Goal: Use online tool/utility: Utilize a website feature to perform a specific function

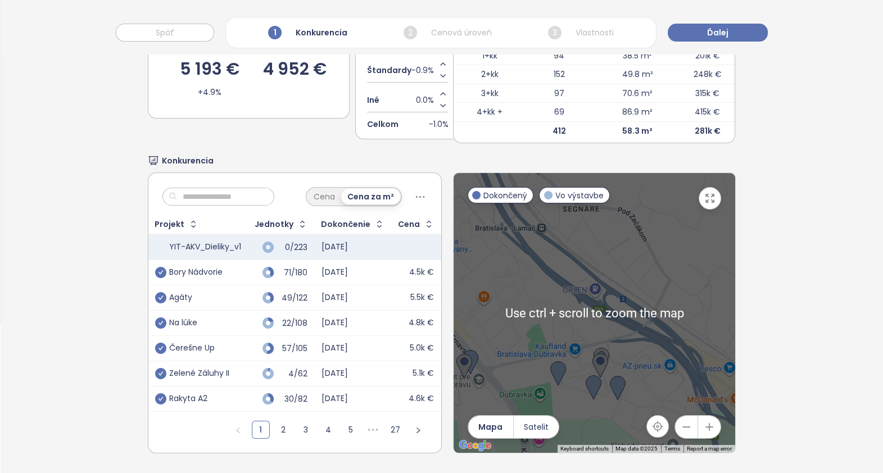
scroll to position [169, 0]
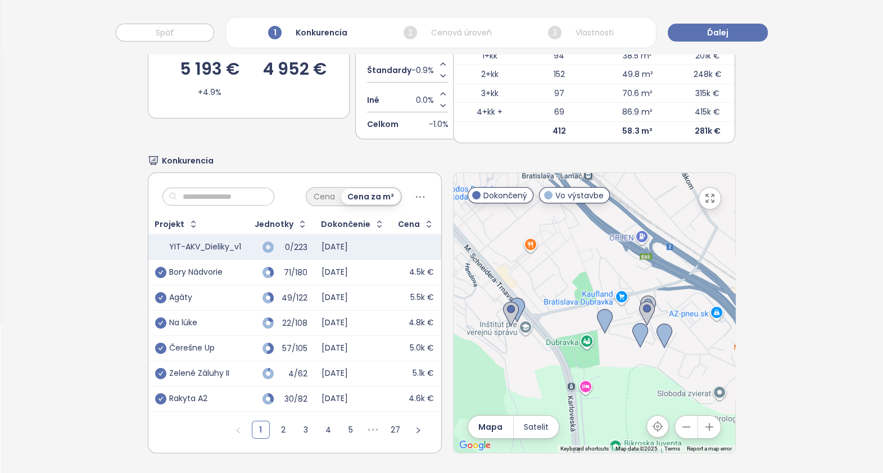
drag, startPoint x: 614, startPoint y: 271, endPoint x: 671, endPoint y: 245, distance: 63.1
click at [664, 209] on div at bounding box center [595, 313] width 282 height 280
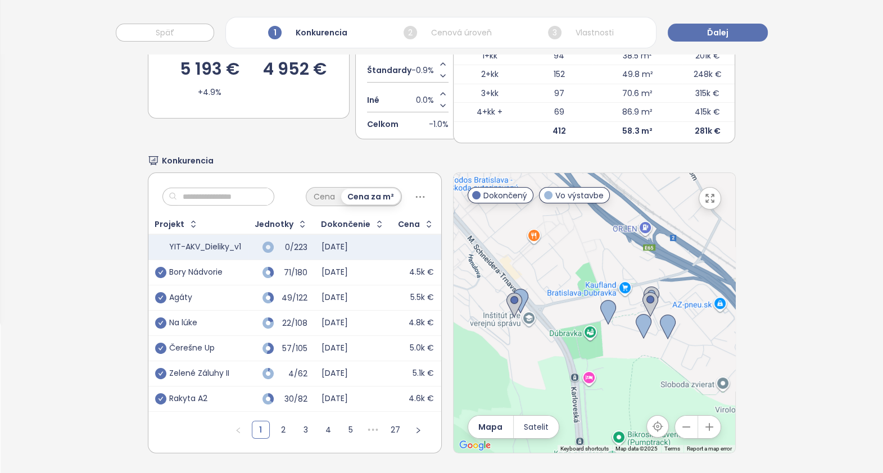
click at [681, 422] on icon "button" at bounding box center [686, 427] width 11 height 11
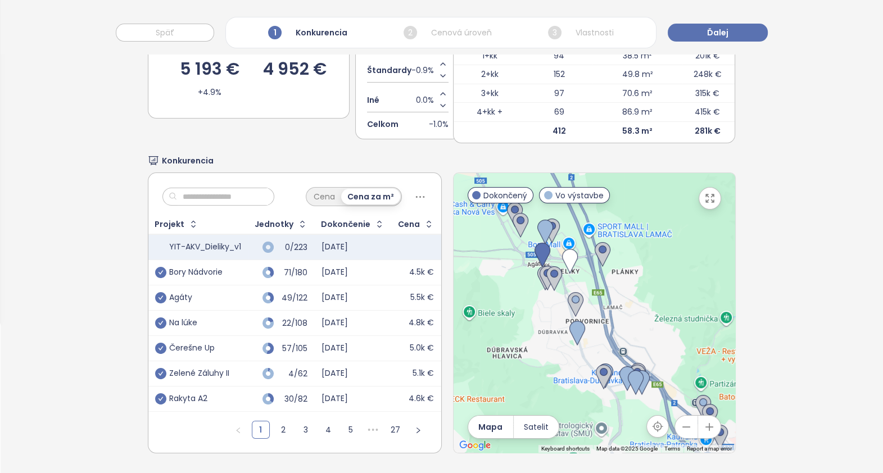
drag, startPoint x: 640, startPoint y: 255, endPoint x: 605, endPoint y: 321, distance: 74.7
click at [669, 337] on div at bounding box center [595, 313] width 282 height 280
click at [570, 294] on img at bounding box center [576, 306] width 16 height 25
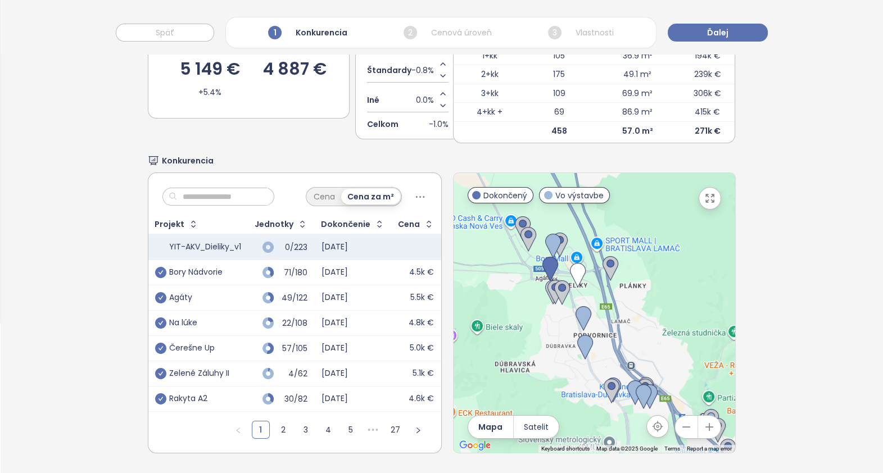
drag, startPoint x: 647, startPoint y: 330, endPoint x: 654, endPoint y: 341, distance: 12.2
click at [654, 341] on div at bounding box center [595, 313] width 282 height 280
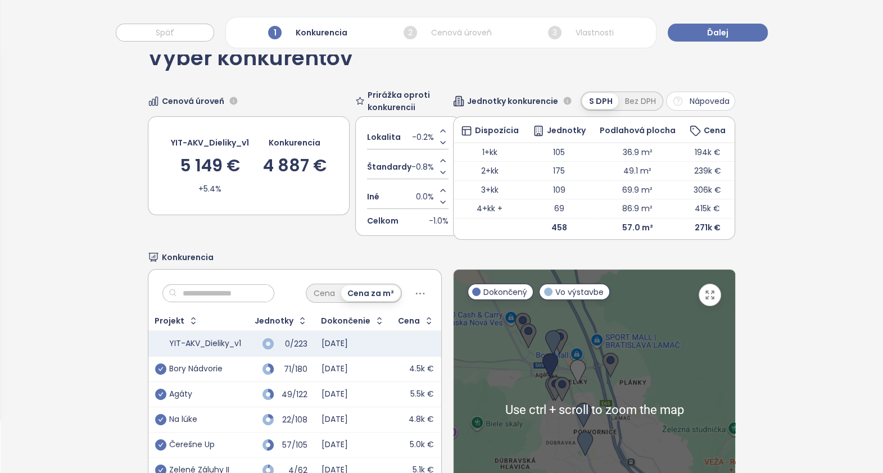
scroll to position [0, 0]
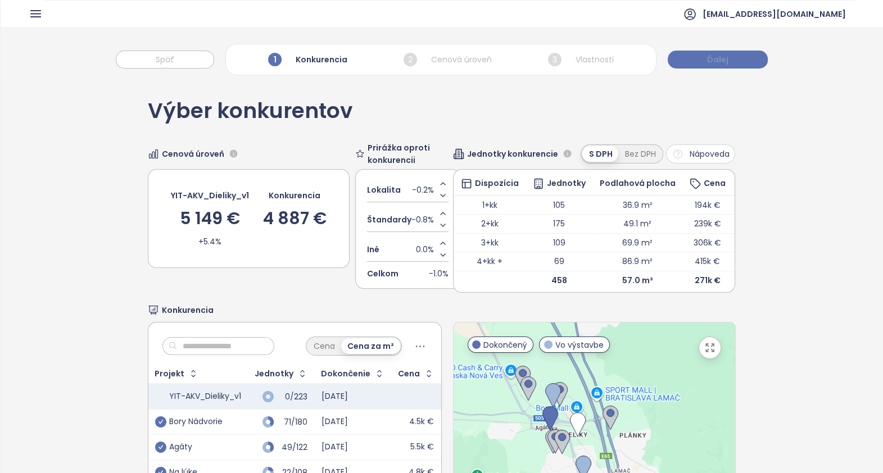
click at [714, 57] on span "Ďalej" at bounding box center [717, 59] width 21 height 12
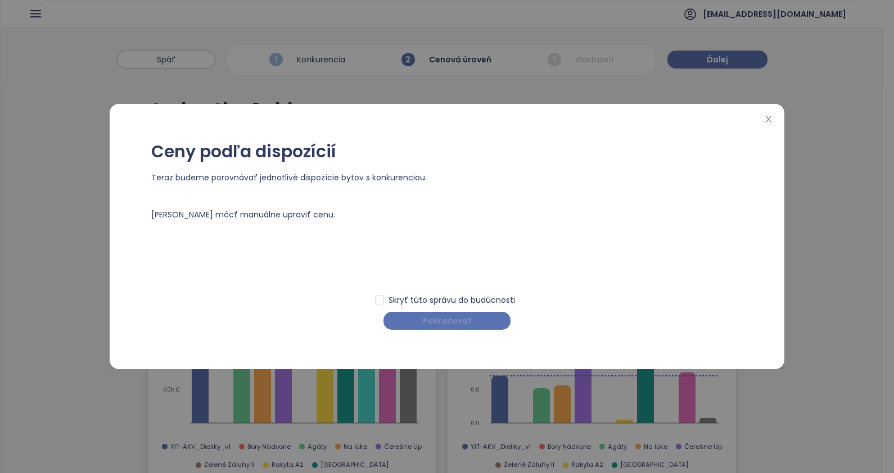
click at [438, 318] on span "Pokračovať" at bounding box center [447, 321] width 48 height 12
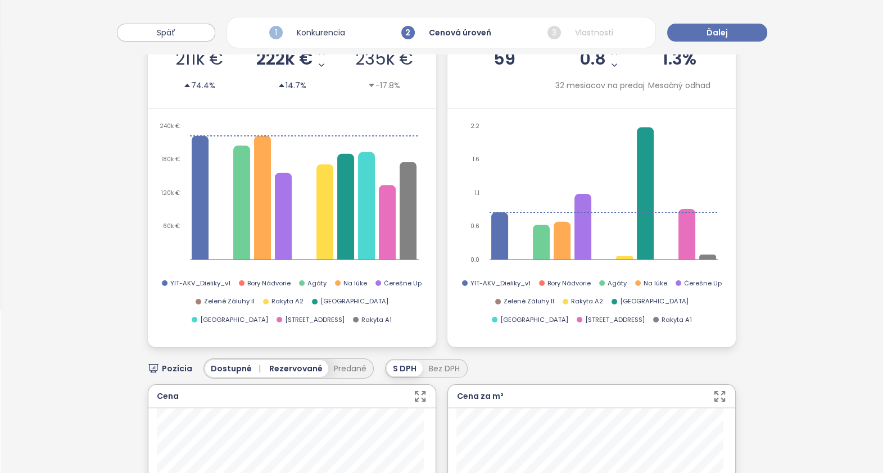
scroll to position [70, 0]
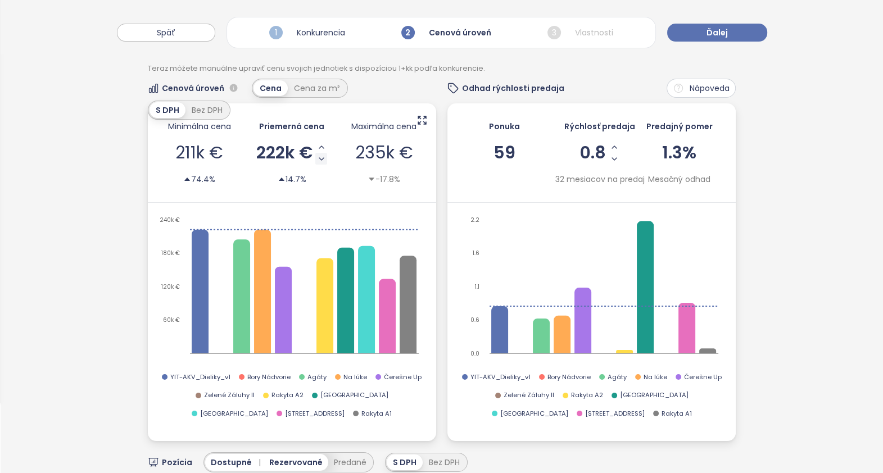
click at [318, 156] on icon "Decrease AVG Price" at bounding box center [321, 159] width 9 height 9
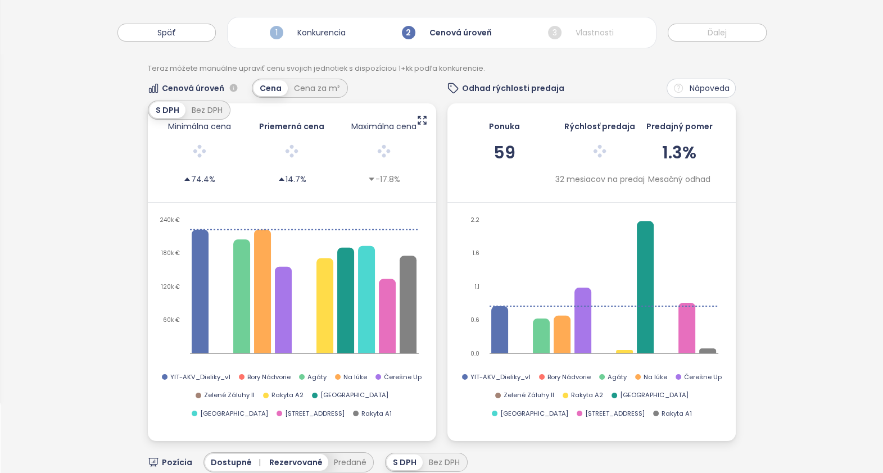
click at [317, 157] on div at bounding box center [292, 153] width 65 height 24
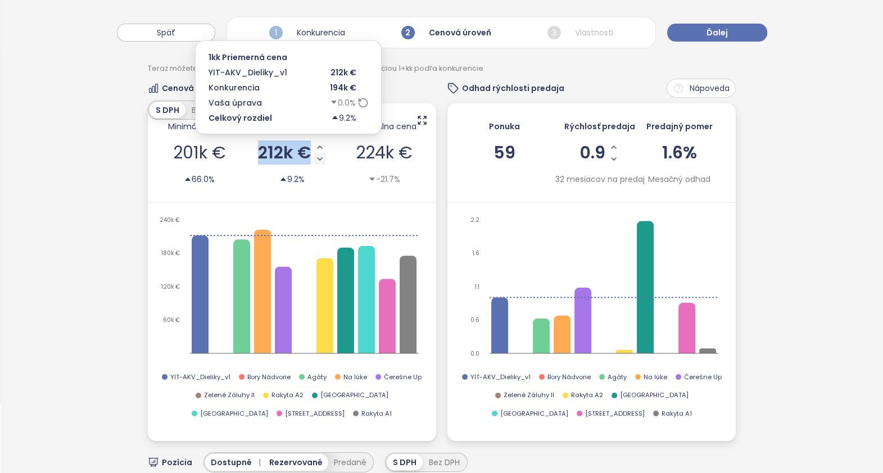
click at [317, 158] on icon "Decrease AVG Price" at bounding box center [319, 159] width 9 height 9
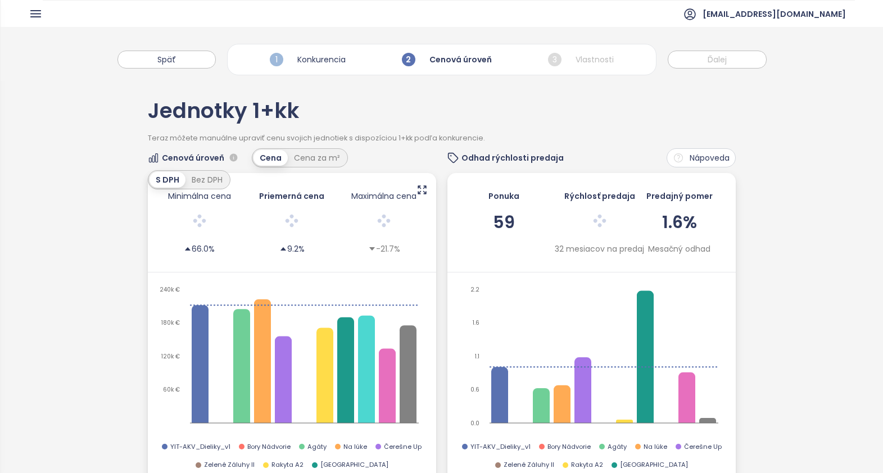
scroll to position [70, 0]
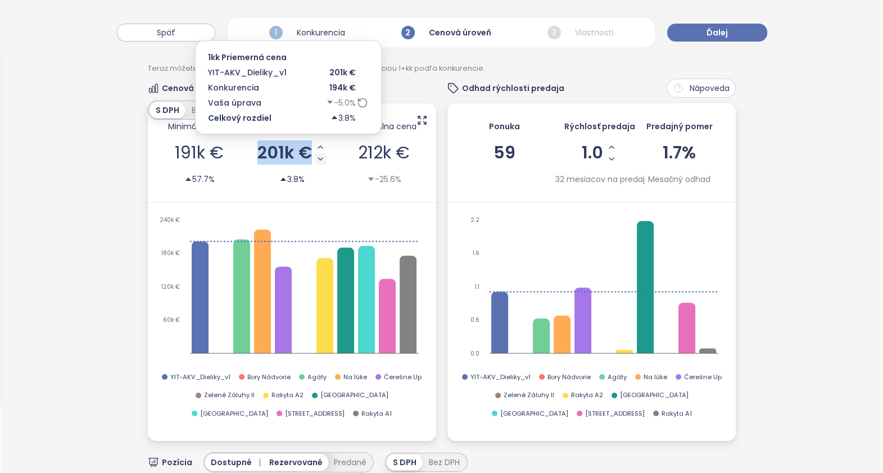
click at [321, 158] on button "Decrease AVG Price" at bounding box center [321, 159] width 12 height 12
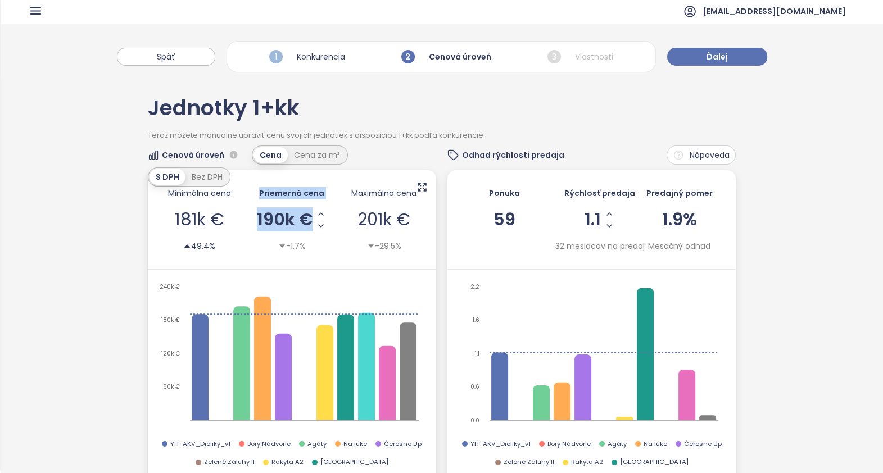
scroll to position [0, 0]
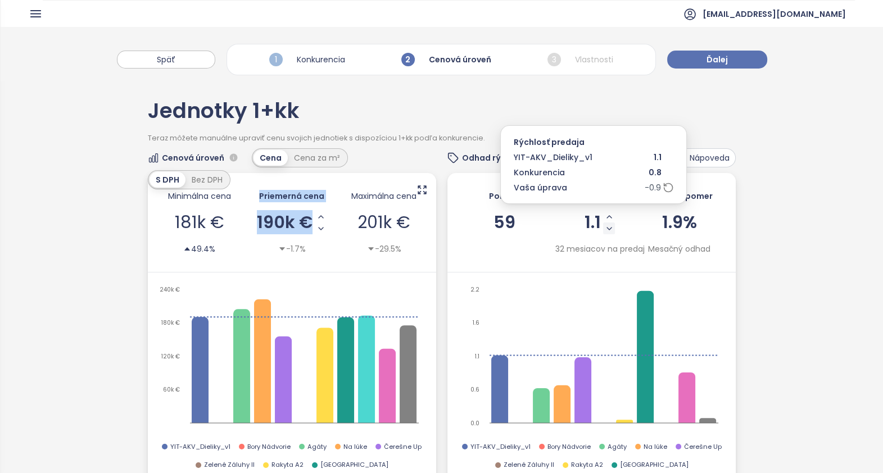
click at [605, 228] on icon "Decrease Sale Speed - Monthly" at bounding box center [609, 228] width 9 height 9
click at [608, 228] on icon "Decrease Sale Speed - Monthly" at bounding box center [611, 228] width 9 height 9
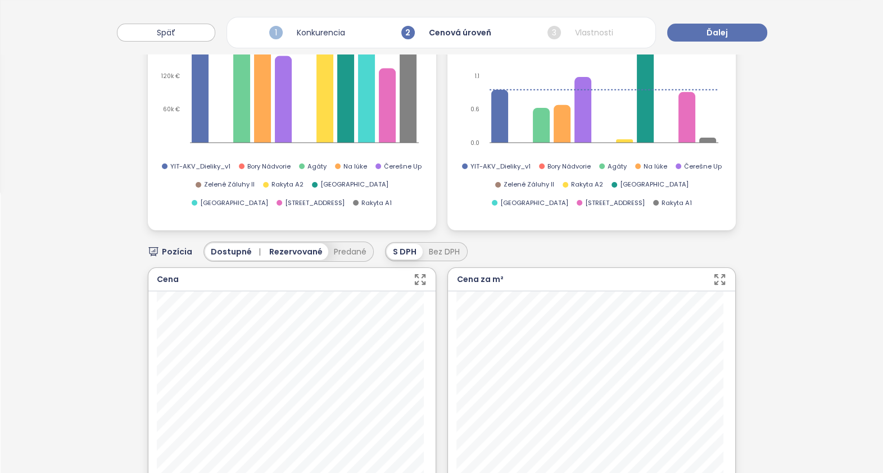
scroll to position [351, 0]
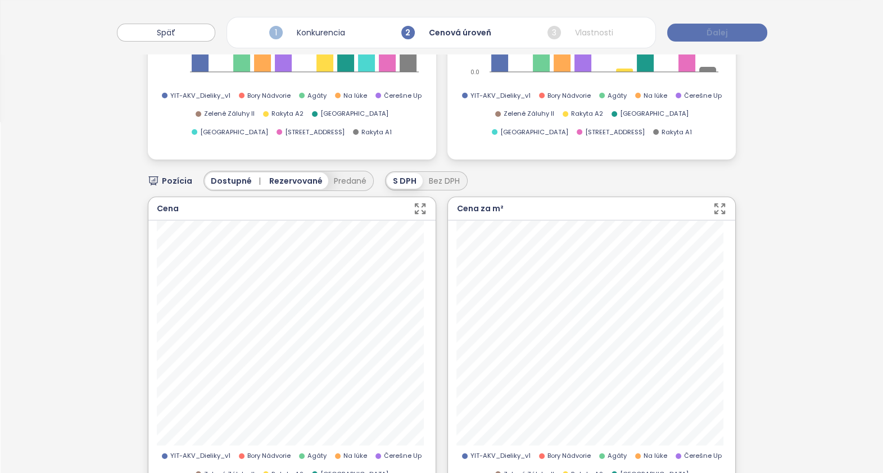
click at [716, 30] on span "Ďalej" at bounding box center [716, 32] width 21 height 12
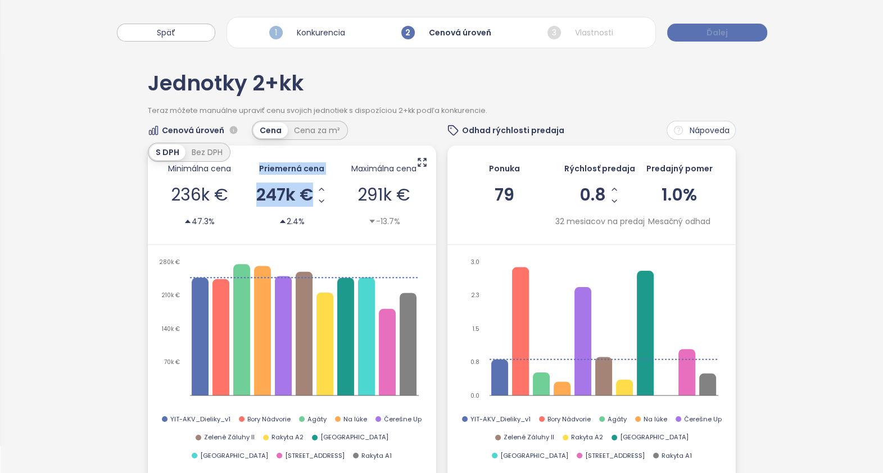
scroll to position [0, 0]
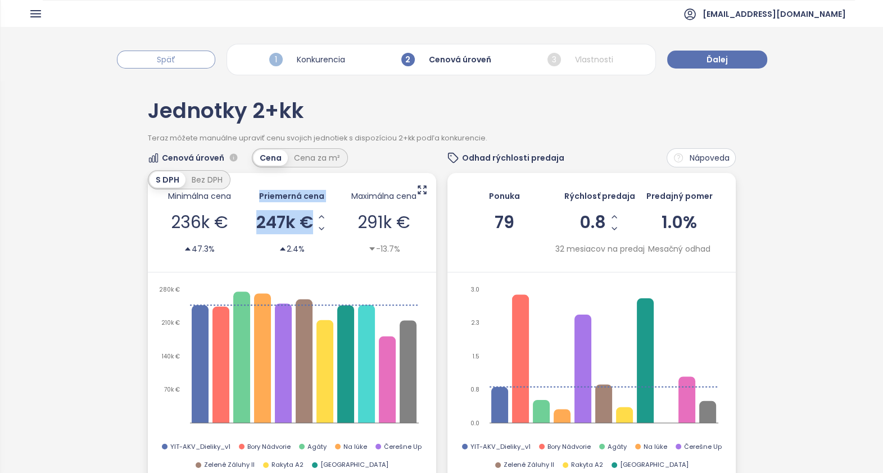
click at [170, 59] on span "Späť" at bounding box center [166, 59] width 19 height 12
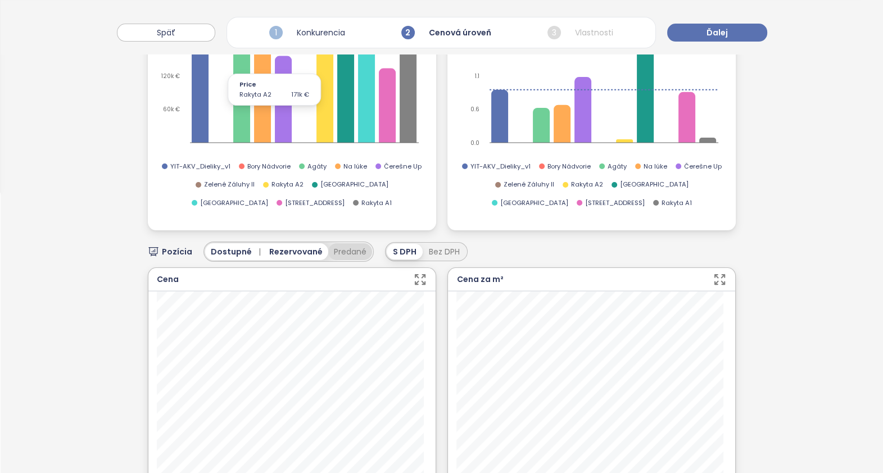
scroll to position [280, 0]
click at [350, 250] on button "Predané" at bounding box center [350, 251] width 44 height 17
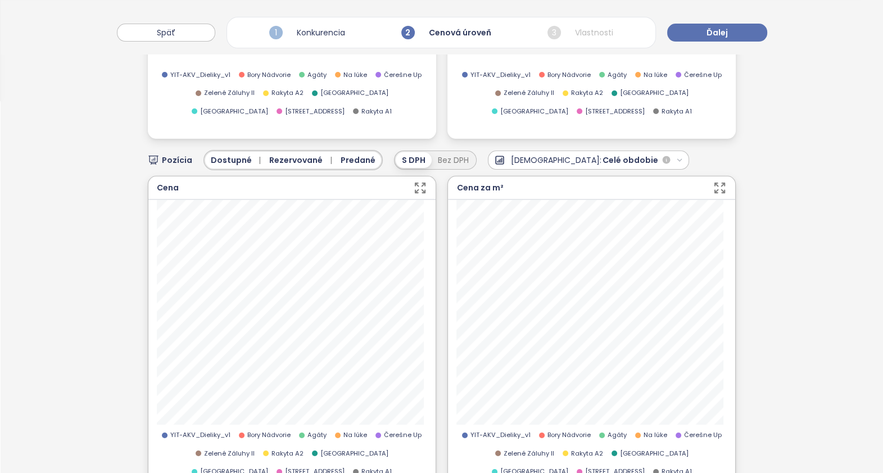
scroll to position [351, 0]
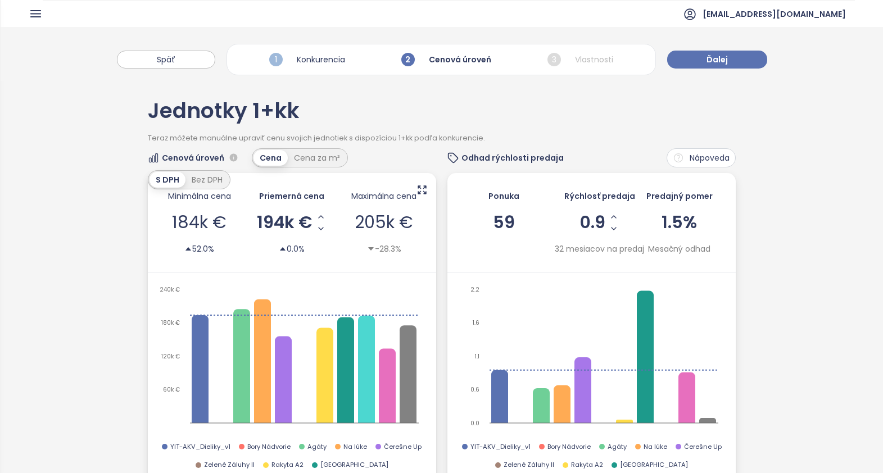
scroll to position [351, 0]
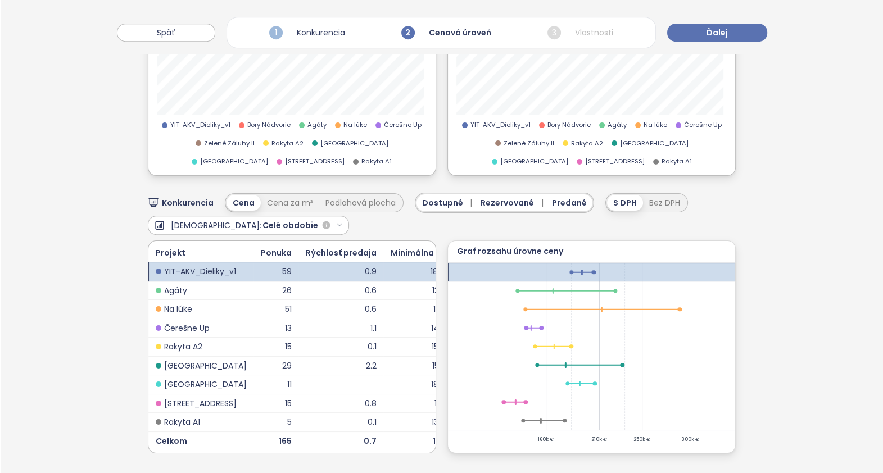
scroll to position [699, 0]
click at [711, 35] on span "Ďalej" at bounding box center [716, 32] width 21 height 12
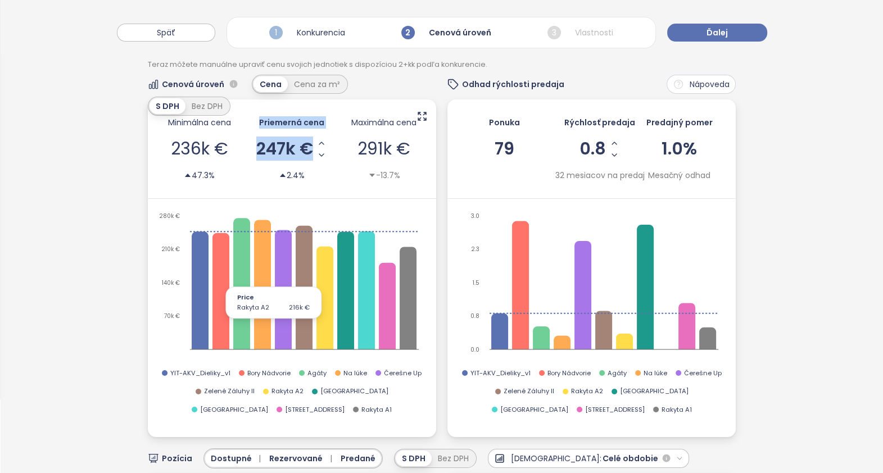
scroll to position [70, 0]
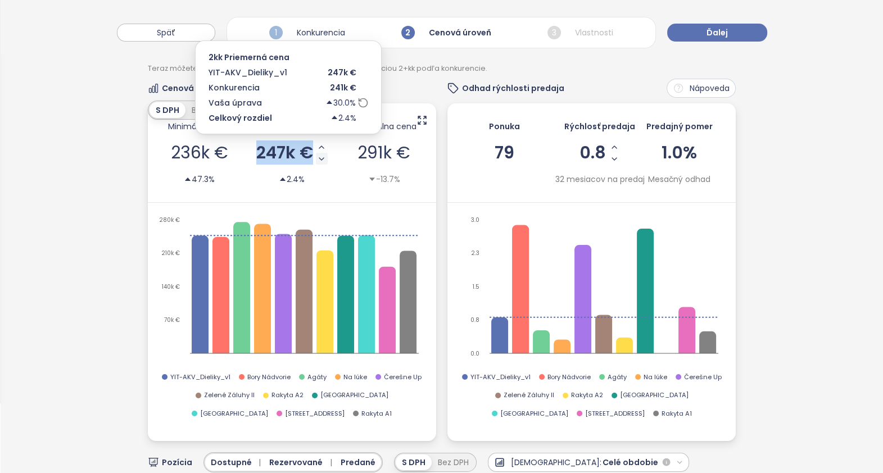
click at [319, 159] on icon "Decrease AVG Price" at bounding box center [321, 159] width 4 height 2
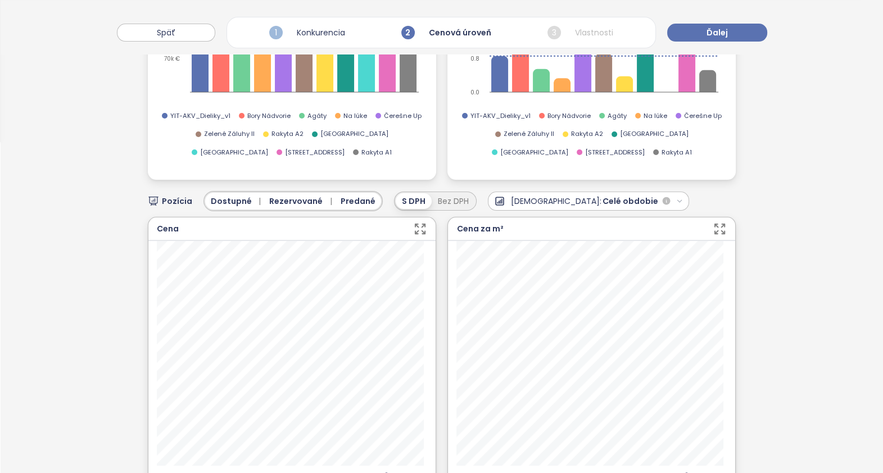
scroll to position [351, 0]
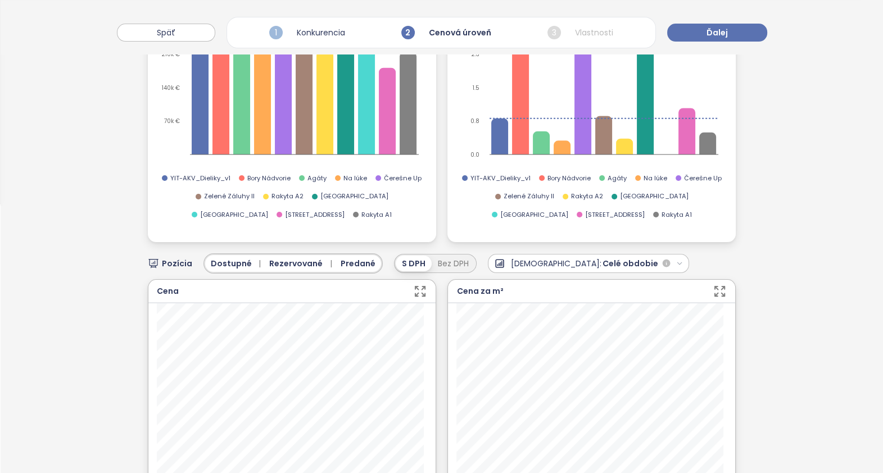
scroll to position [211, 0]
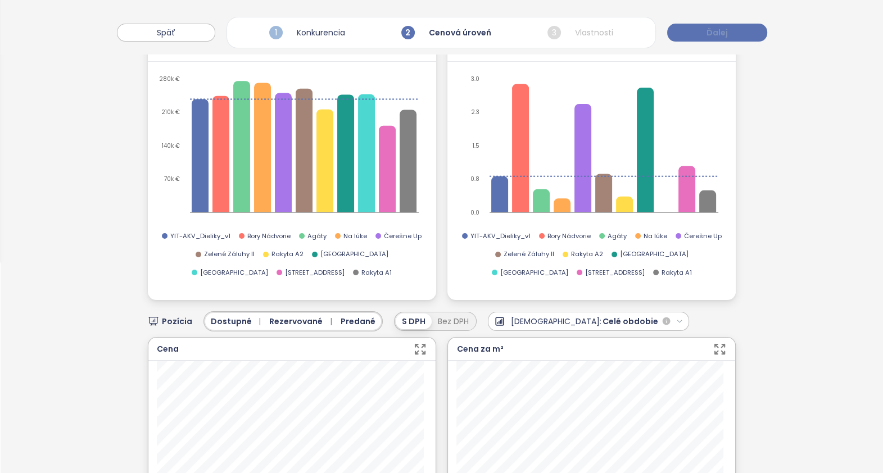
click at [717, 31] on span "Ďalej" at bounding box center [716, 32] width 21 height 12
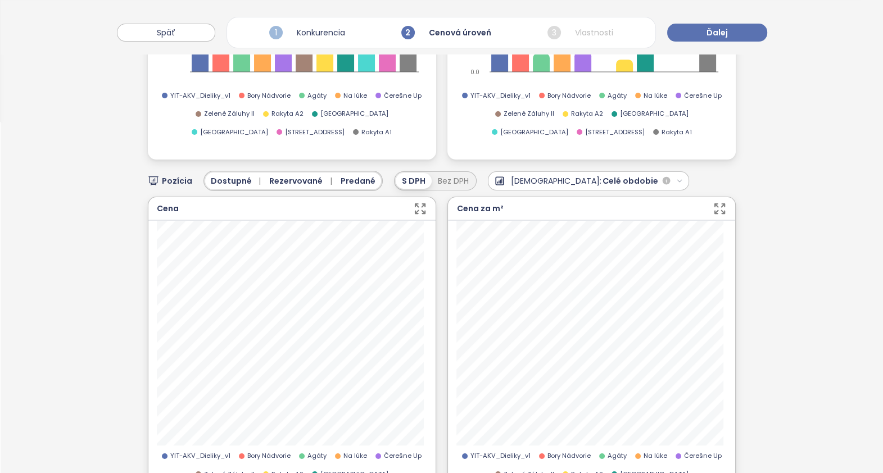
scroll to position [140, 0]
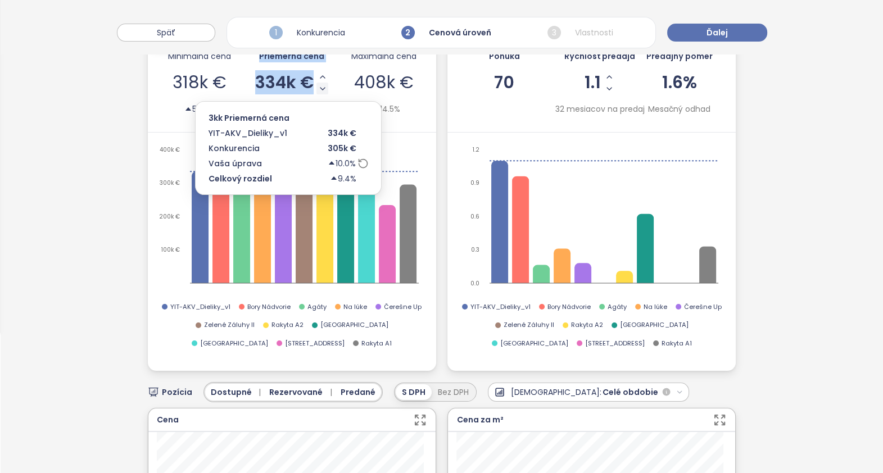
click at [319, 89] on icon "Decrease AVG Price" at bounding box center [322, 88] width 9 height 9
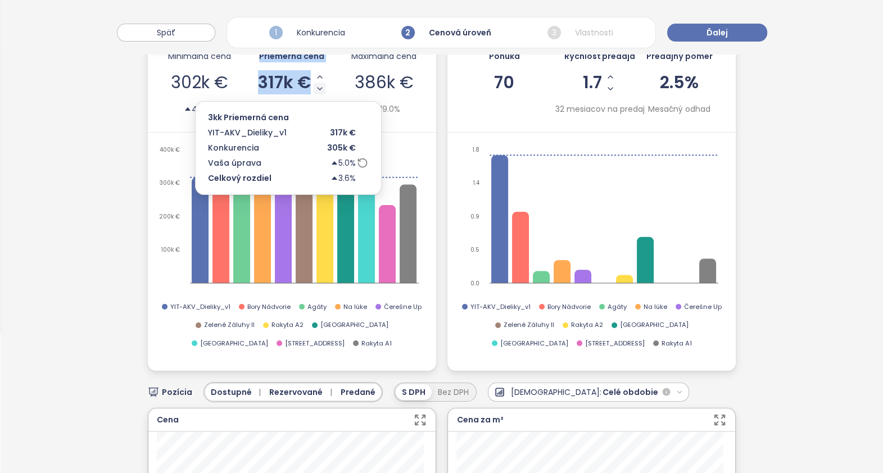
click at [315, 85] on icon "Decrease AVG Price" at bounding box center [319, 88] width 9 height 9
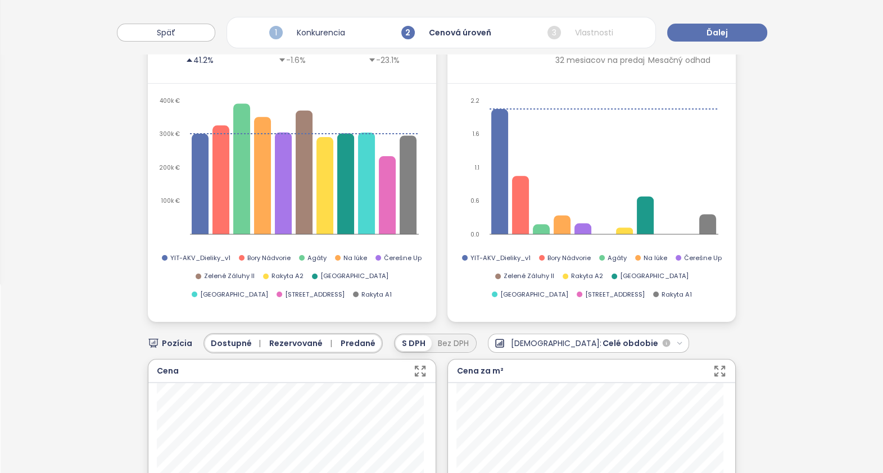
scroll to position [70, 0]
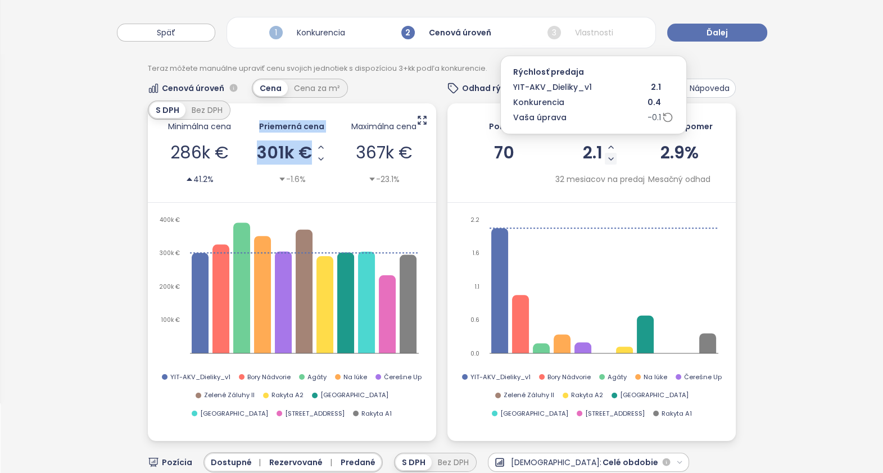
click at [606, 155] on icon "Decrease Sale Speed - Monthly" at bounding box center [610, 159] width 9 height 9
click at [611, 158] on icon "Decrease Sale Speed - Monthly" at bounding box center [613, 159] width 4 height 2
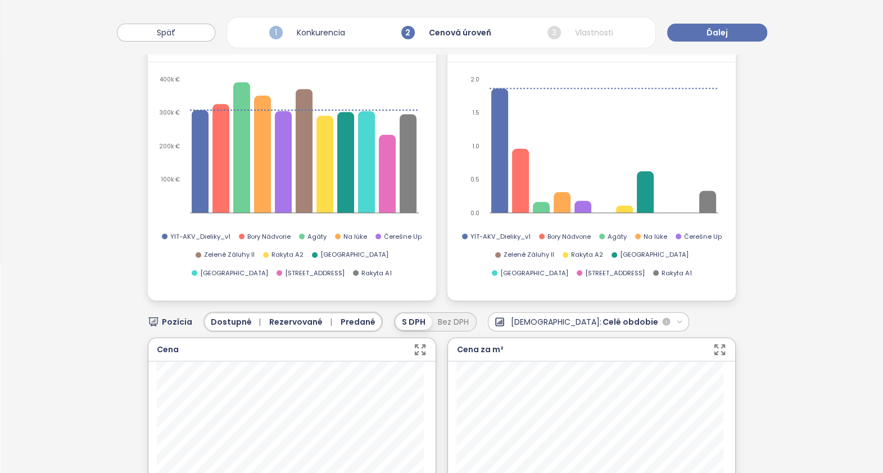
scroll to position [351, 0]
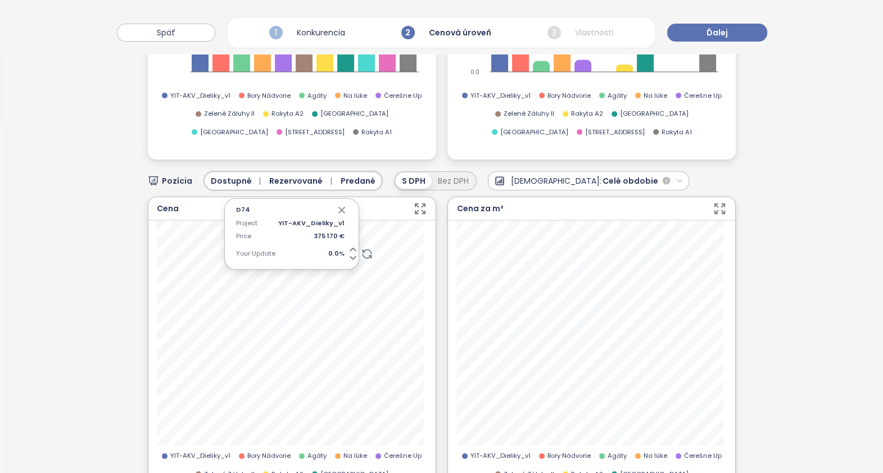
click at [347, 244] on icon at bounding box center [352, 249] width 11 height 11
click at [347, 248] on div "D74 Project YIT-AKV_Dieliky_v1 Price 375 170 € Your Update" at bounding box center [291, 231] width 135 height 66
click at [347, 244] on icon at bounding box center [352, 249] width 11 height 11
drag, startPoint x: 332, startPoint y: 247, endPoint x: 313, endPoint y: 246, distance: 19.1
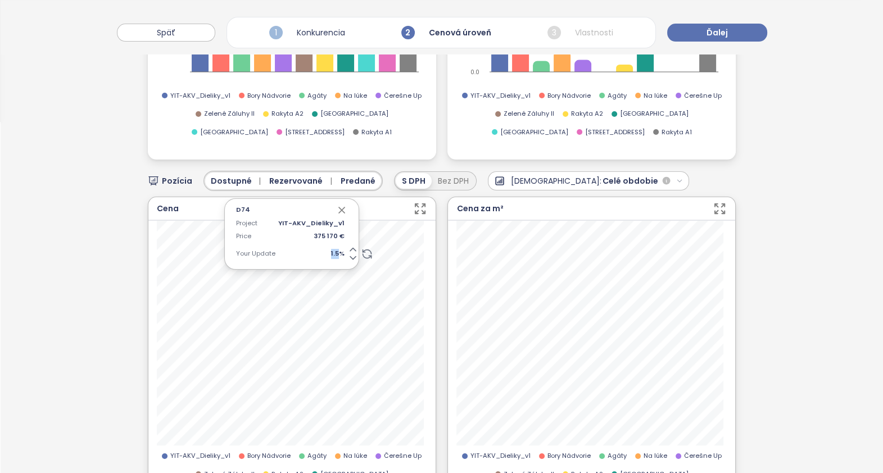
click at [313, 249] on span "1.5 %" at bounding box center [311, 254] width 66 height 10
type input "*"
click at [339, 209] on icon "button" at bounding box center [342, 210] width 6 height 6
drag, startPoint x: 337, startPoint y: 248, endPoint x: 282, endPoint y: 237, distance: 55.7
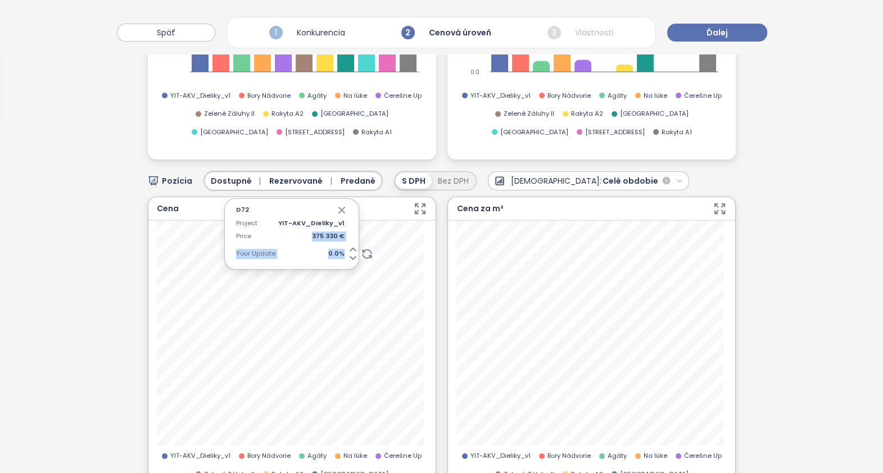
click at [282, 237] on div "Project YIT-AKV_Dieliky_v1 Price 375 330 € Your Update 0.0 %" at bounding box center [291, 241] width 111 height 45
drag, startPoint x: 282, startPoint y: 237, endPoint x: 329, endPoint y: 250, distance: 48.3
click at [329, 250] on span "0.0 %" at bounding box center [311, 254] width 66 height 10
drag, startPoint x: 329, startPoint y: 249, endPoint x: 320, endPoint y: 246, distance: 9.1
click at [320, 249] on input "***" at bounding box center [306, 254] width 56 height 10
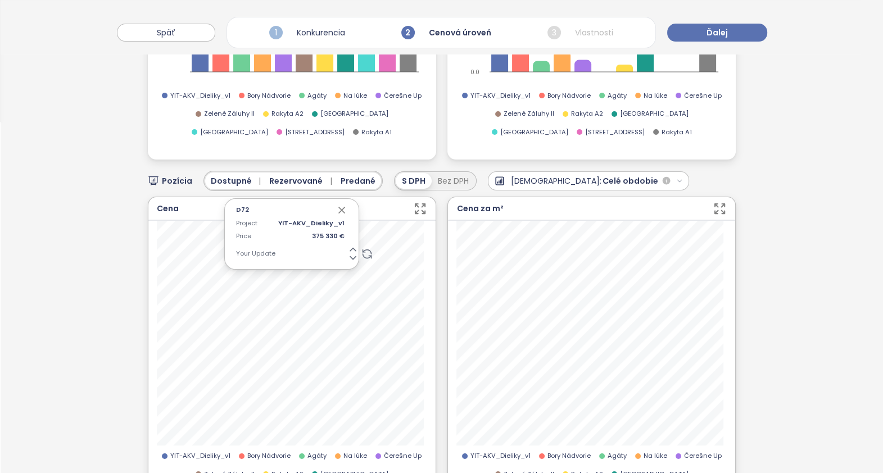
type input "*"
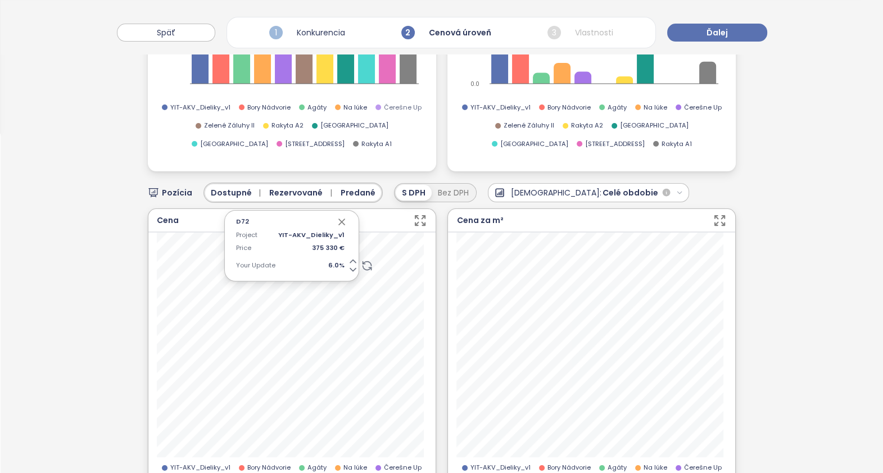
scroll to position [351, 0]
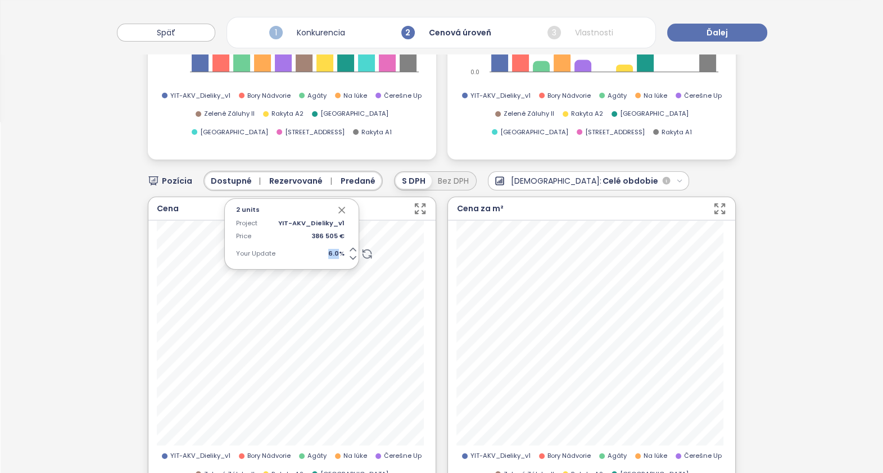
drag, startPoint x: 333, startPoint y: 249, endPoint x: 315, endPoint y: 243, distance: 18.5
click at [315, 243] on div "Project YIT-AKV_Dieliky_v1 Price 386 505 € Your Update 6.0 %" at bounding box center [291, 241] width 111 height 45
drag, startPoint x: 315, startPoint y: 243, endPoint x: 334, endPoint y: 252, distance: 21.1
click at [334, 252] on span "6.0 %" at bounding box center [311, 254] width 66 height 10
type input "*"
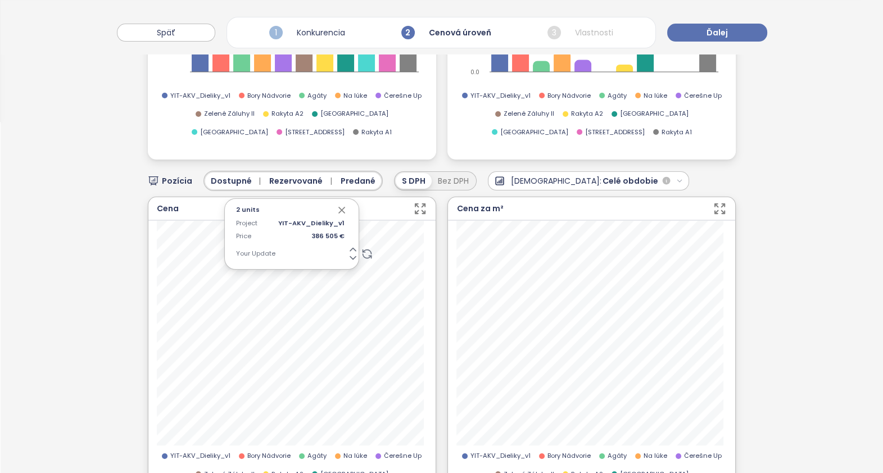
type input "*"
click at [339, 205] on icon "button" at bounding box center [341, 210] width 11 height 11
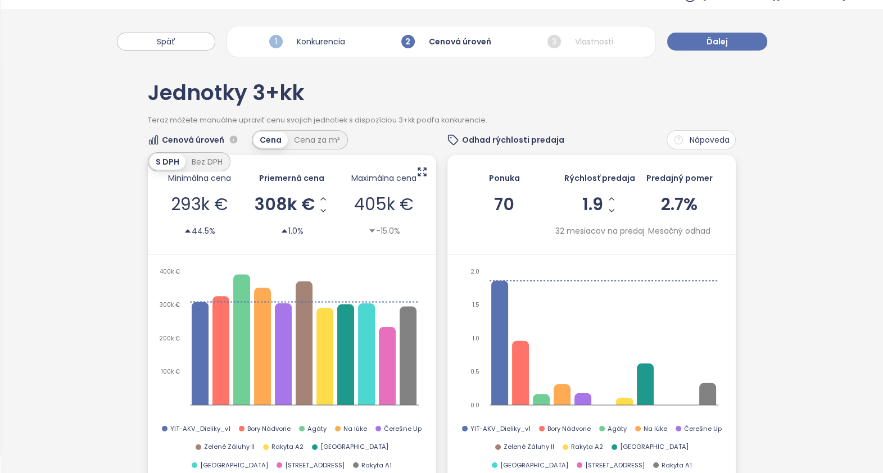
scroll to position [0, 0]
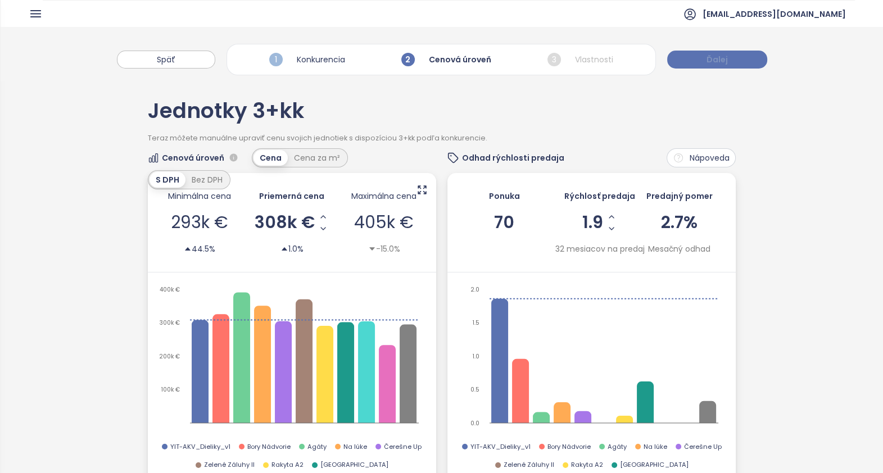
click at [731, 62] on button "Ďalej" at bounding box center [717, 60] width 100 height 18
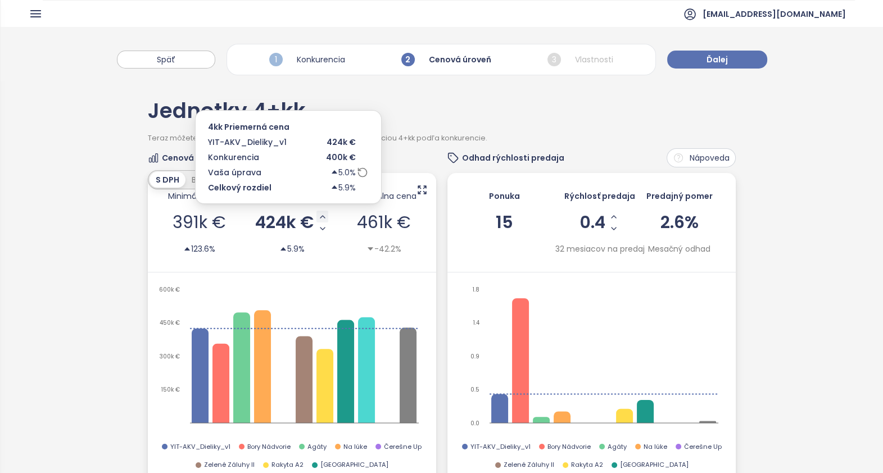
click at [318, 217] on icon "Increase AVG Price" at bounding box center [322, 216] width 9 height 9
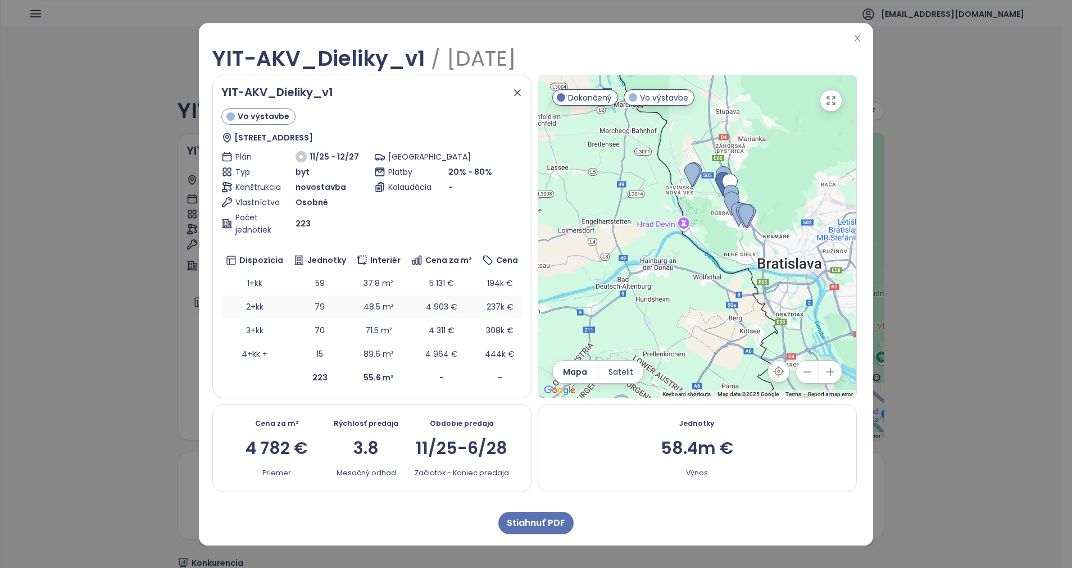
scroll to position [33, 0]
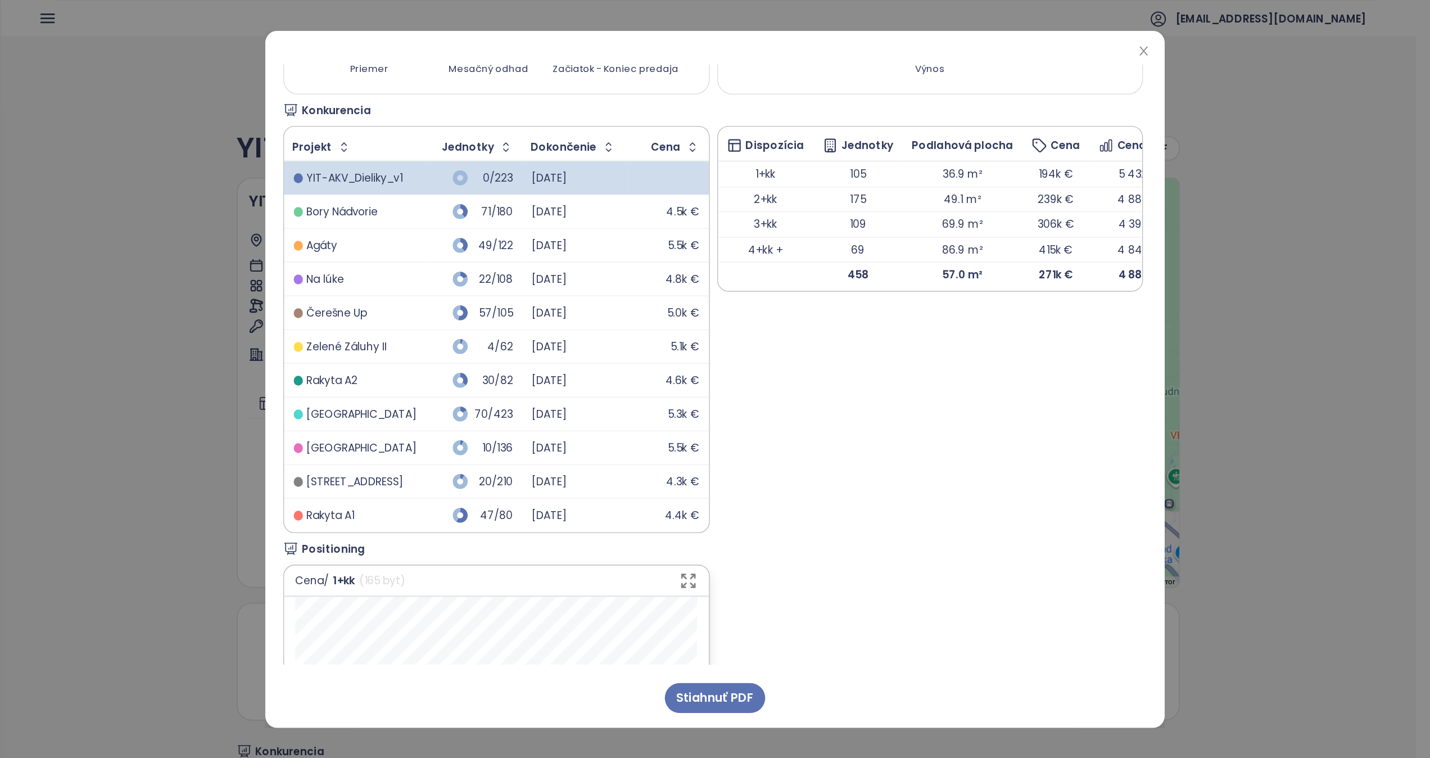
scroll to position [422, 0]
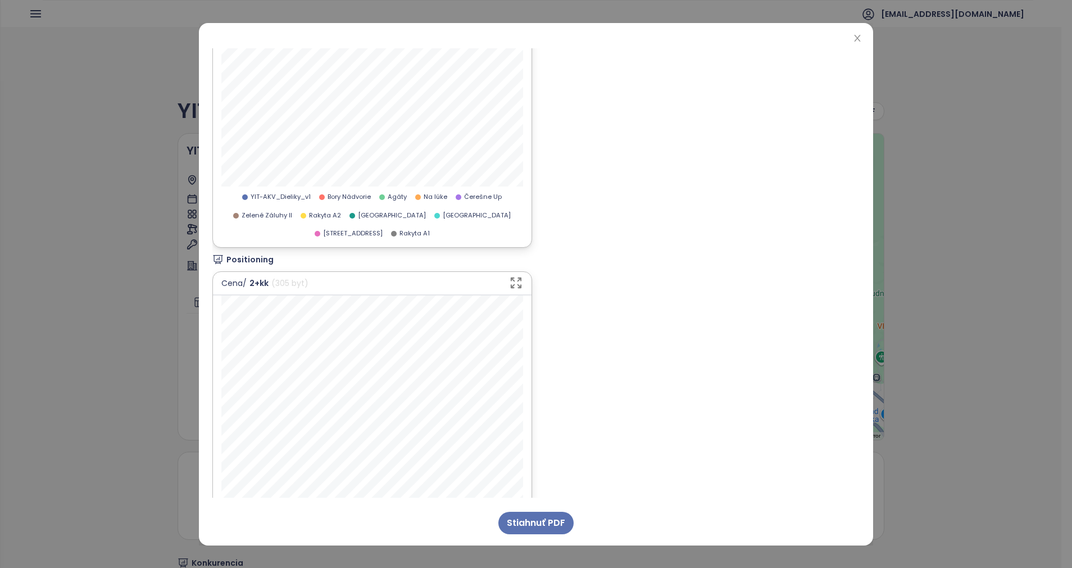
scroll to position [987, 0]
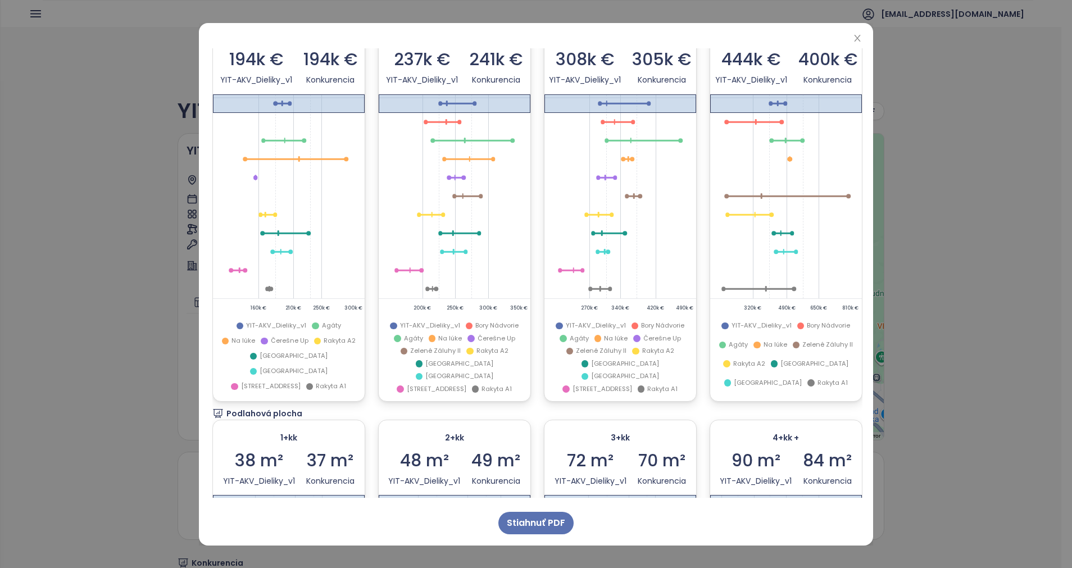
scroll to position [2071, 0]
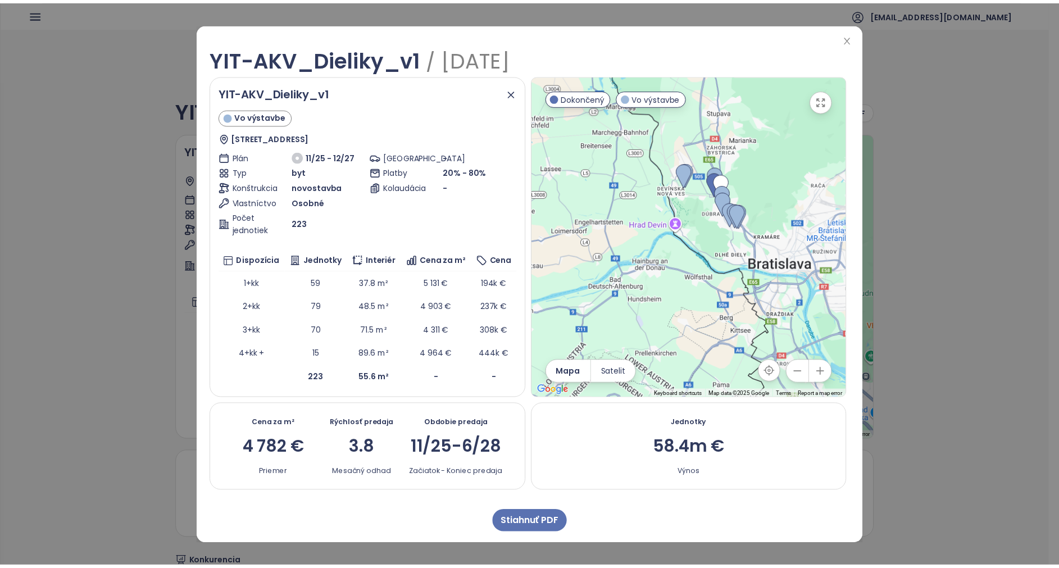
scroll to position [0, 10]
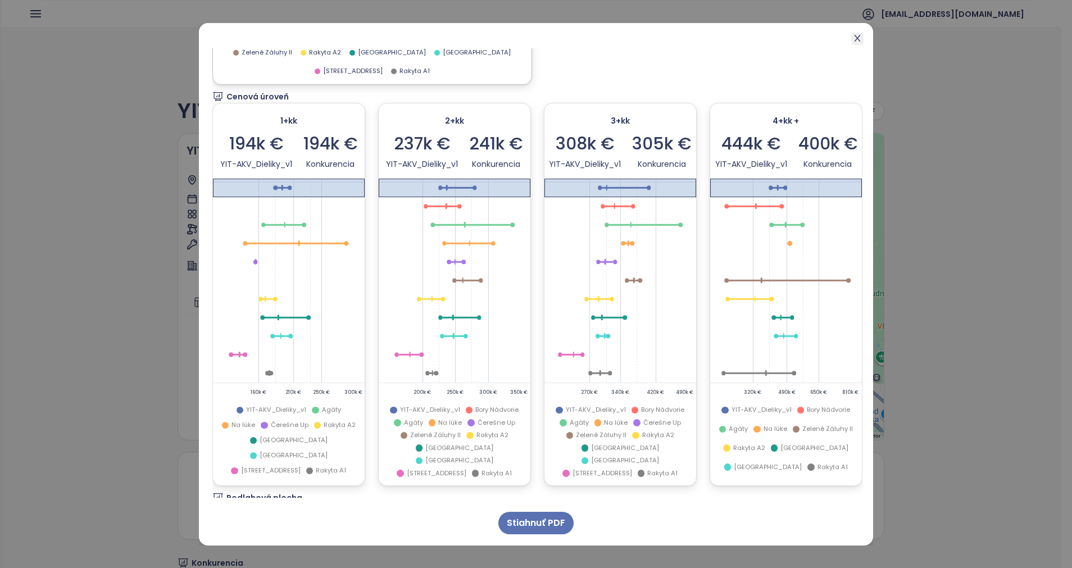
click at [854, 39] on icon "close" at bounding box center [857, 38] width 9 height 9
